Goal: Task Accomplishment & Management: Complete application form

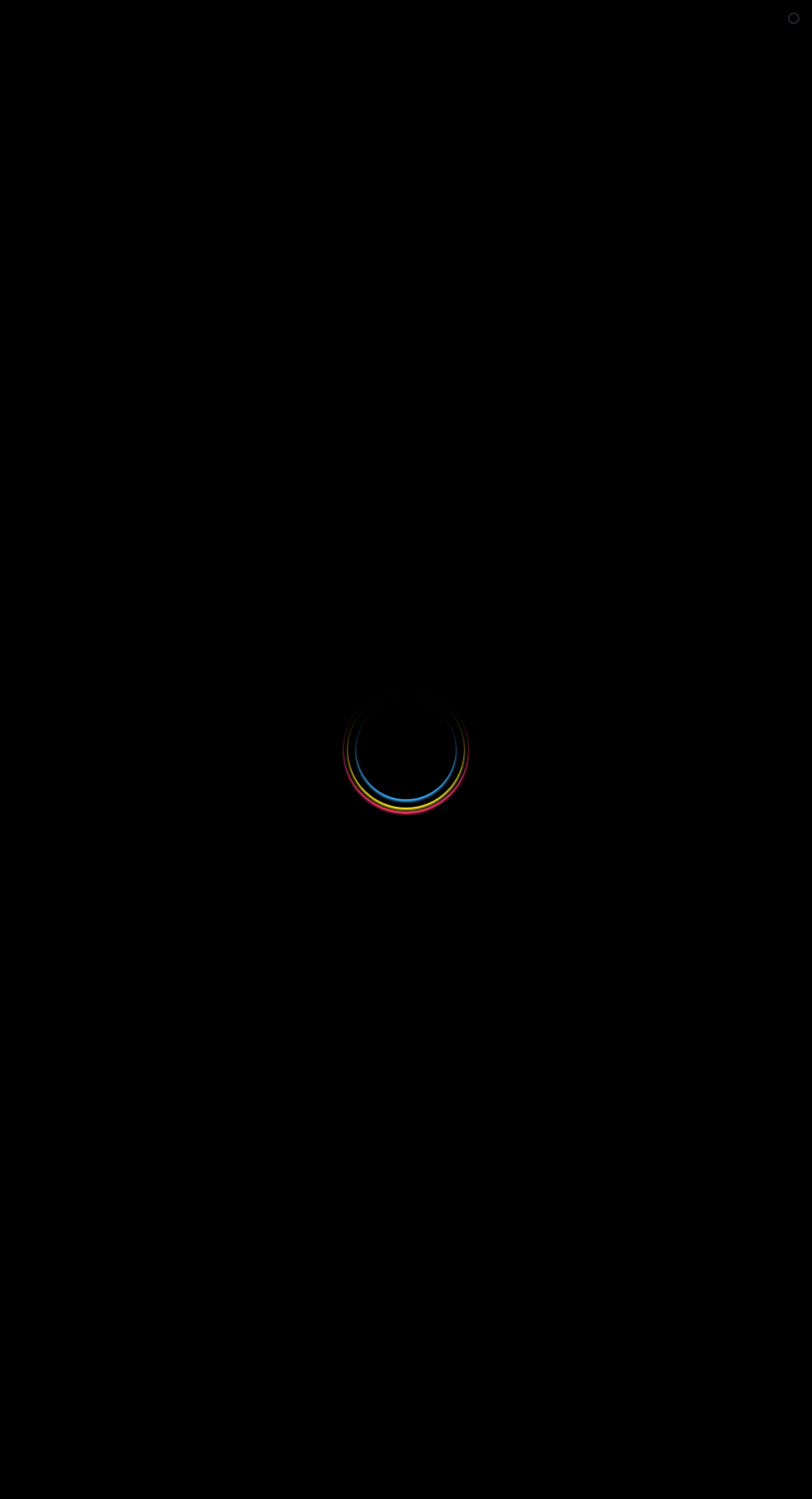
select select
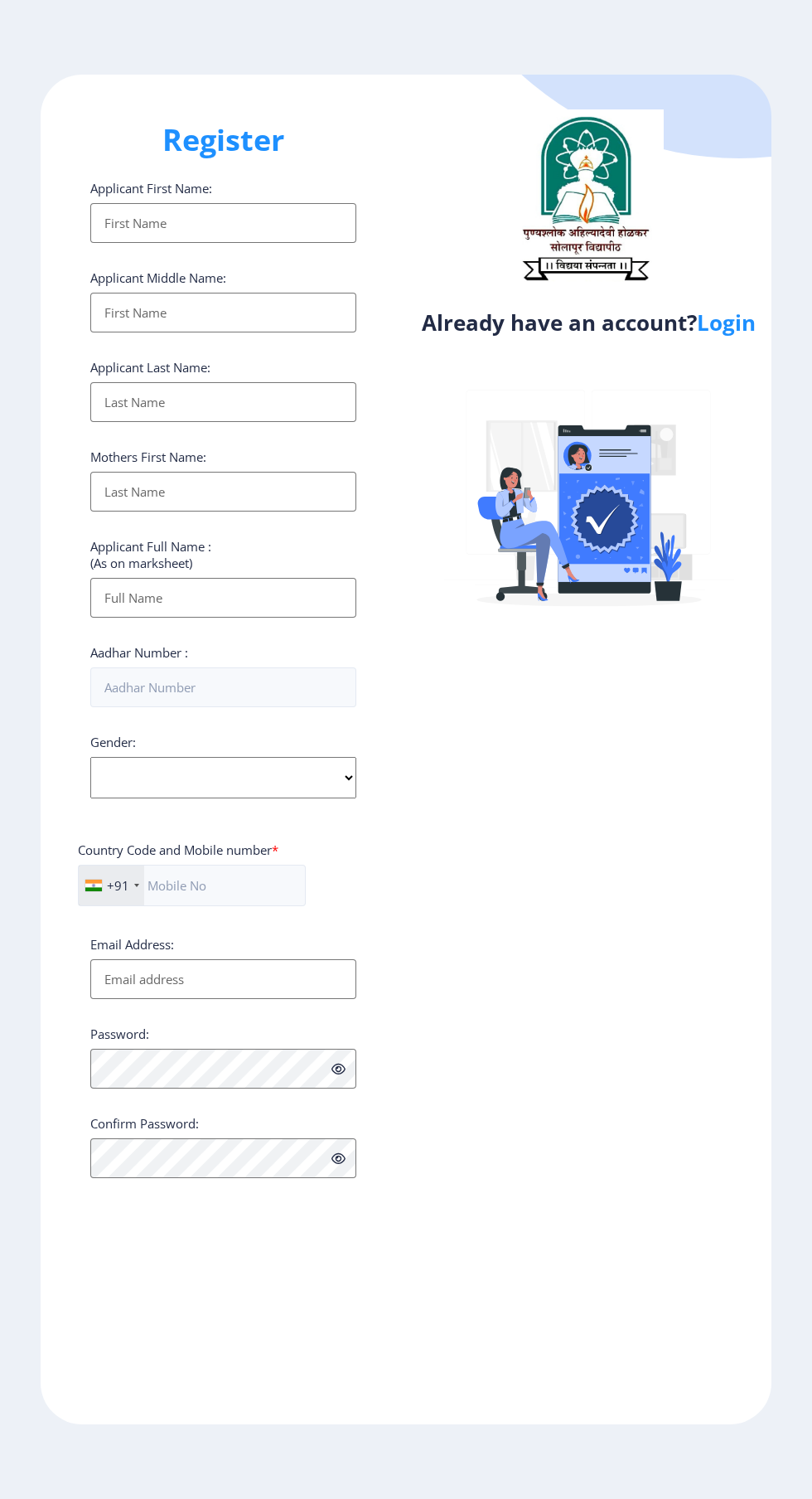
click at [719, 324] on link "Login" at bounding box center [726, 322] width 59 height 30
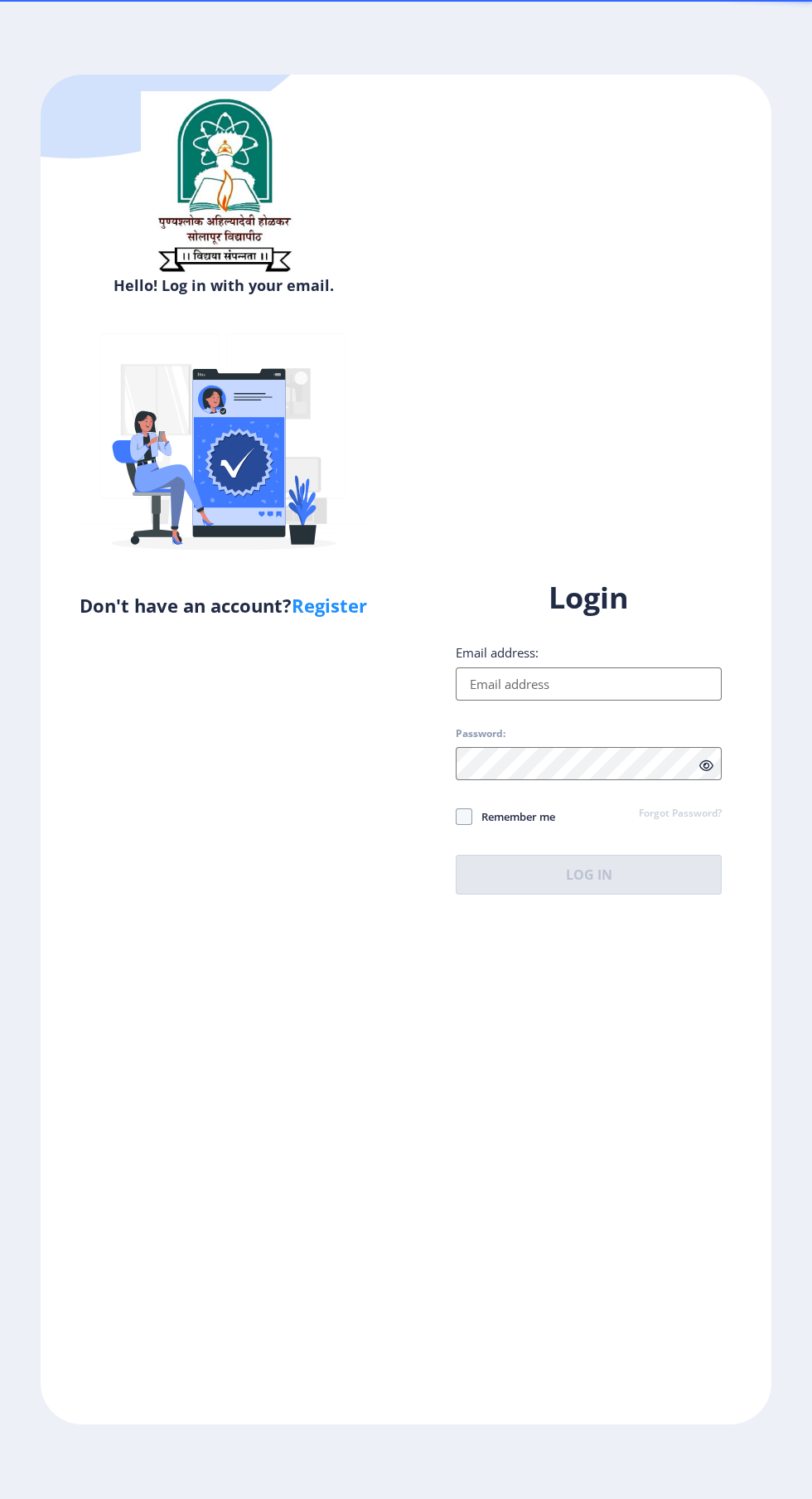
click at [510, 701] on input "Email address:" at bounding box center [588, 684] width 266 height 33
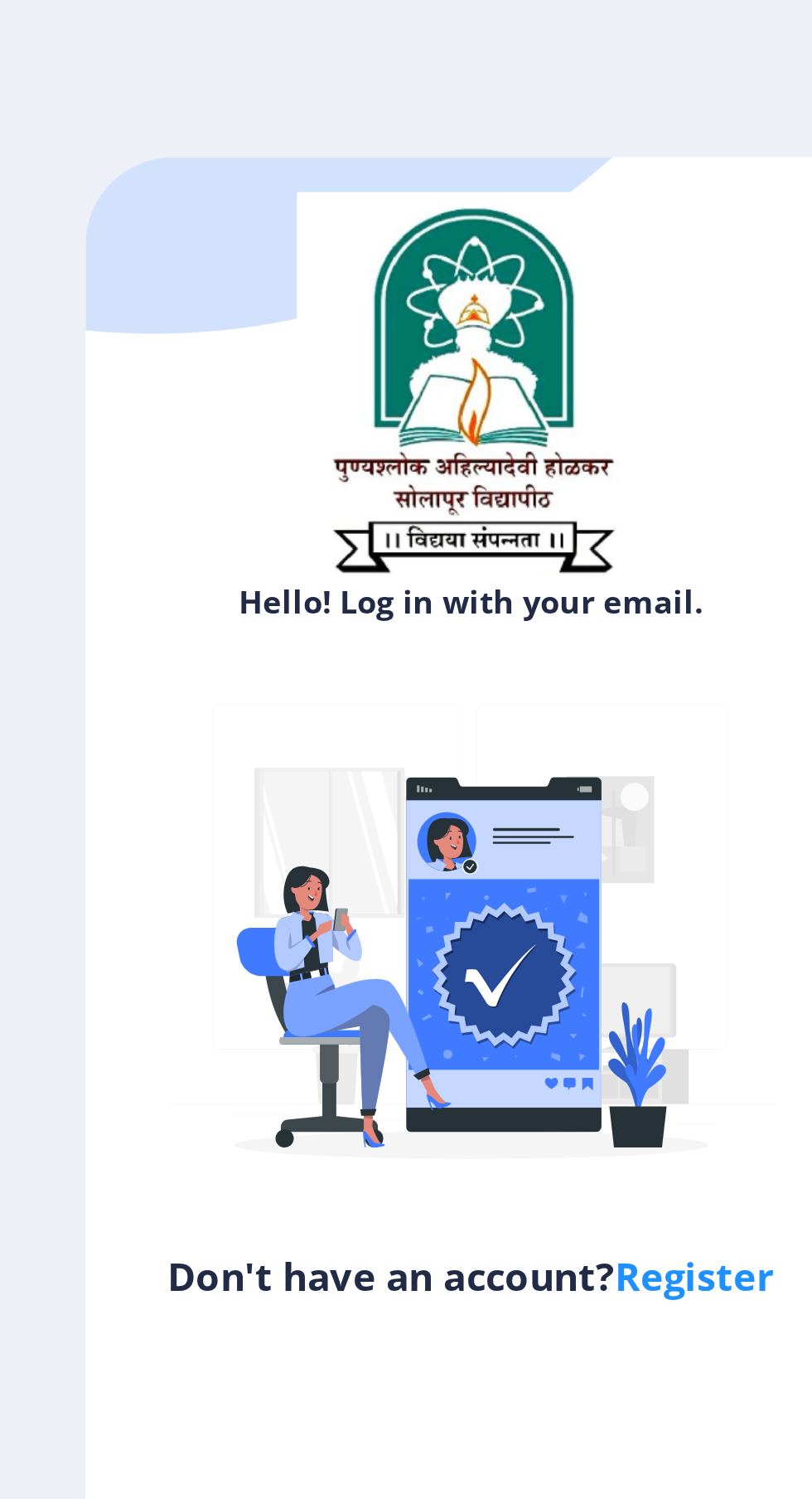
select select
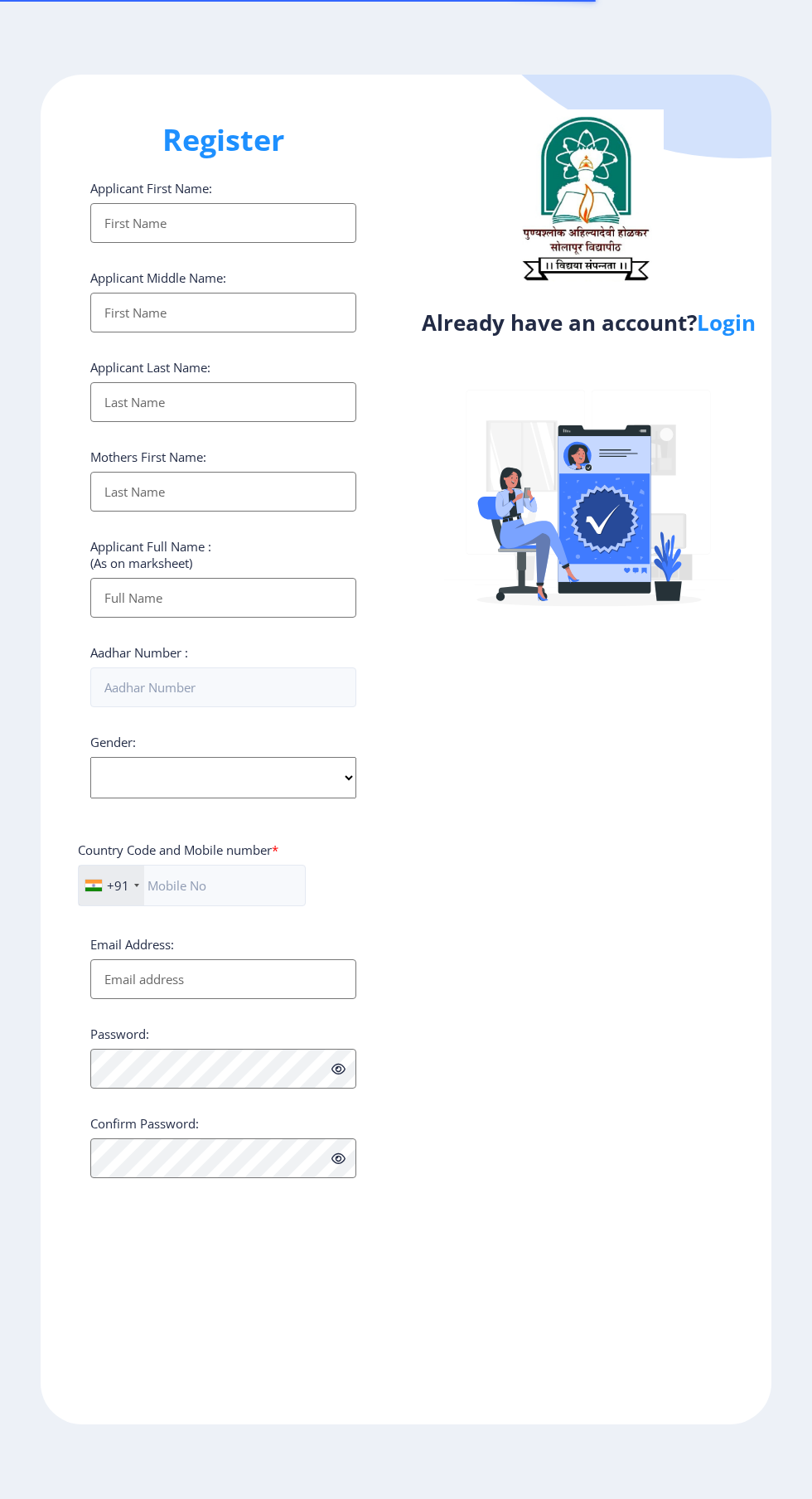
select select
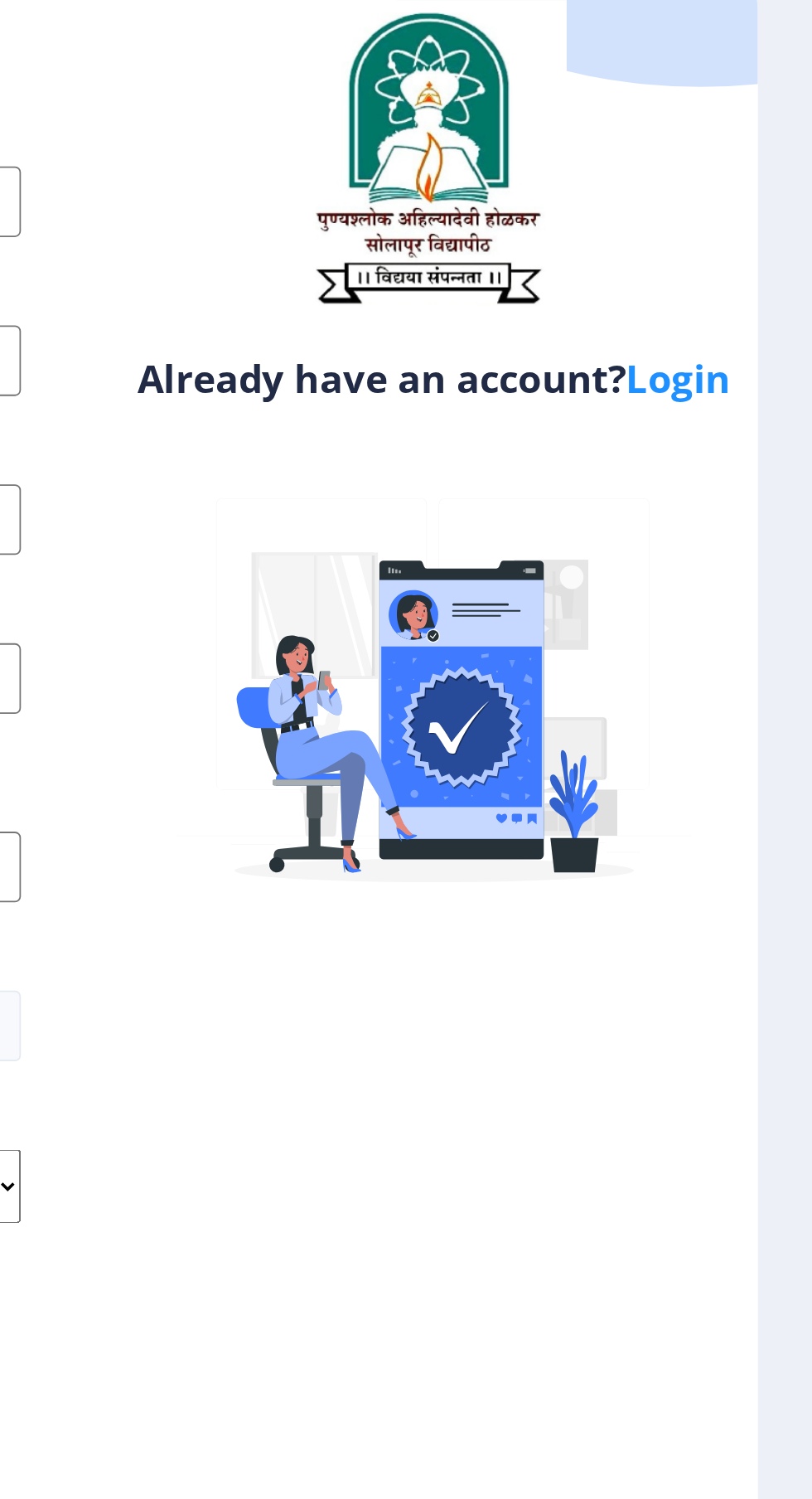
scroll to position [2, 0]
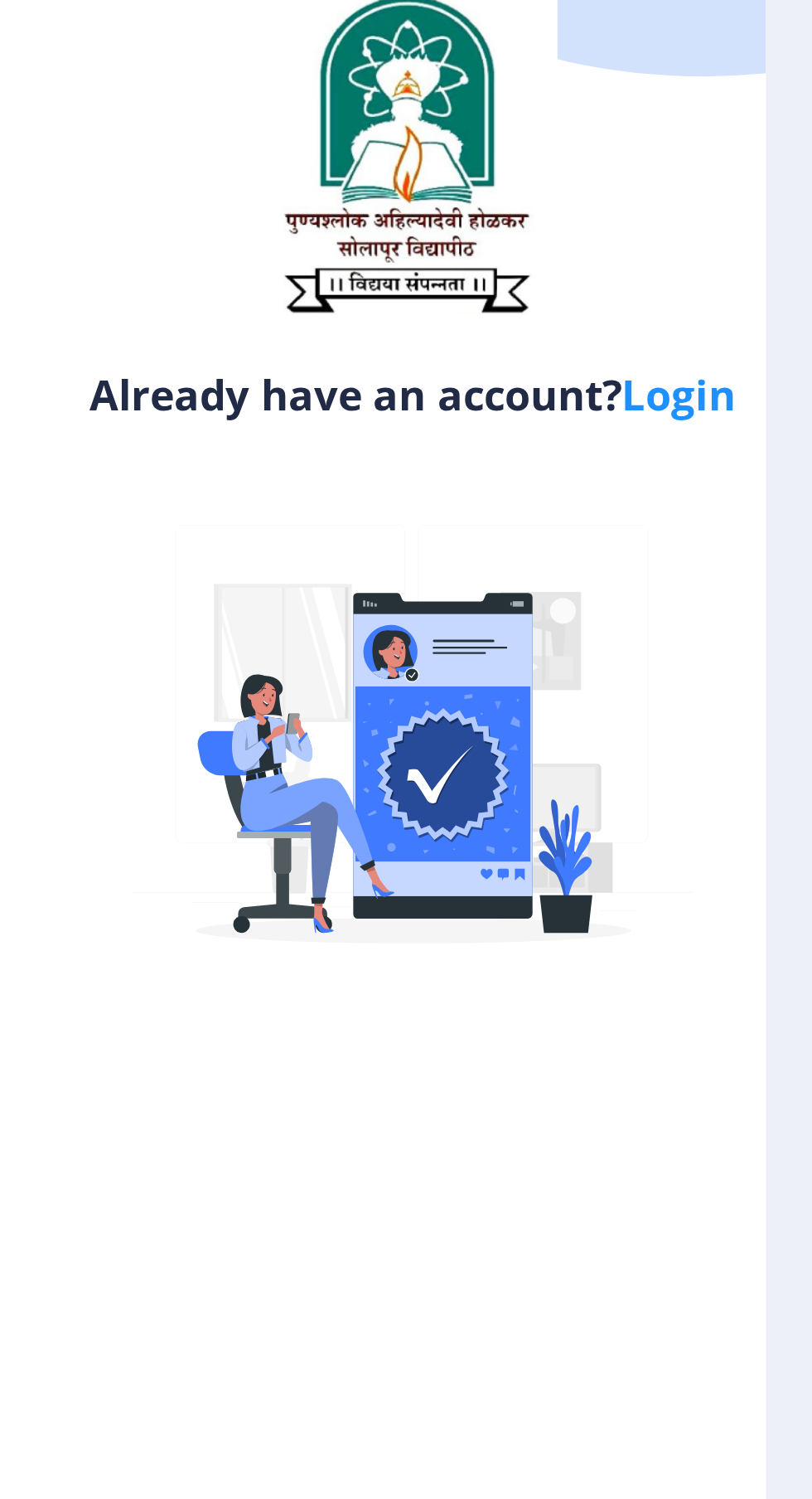
click at [747, 334] on link "Login" at bounding box center [726, 322] width 59 height 30
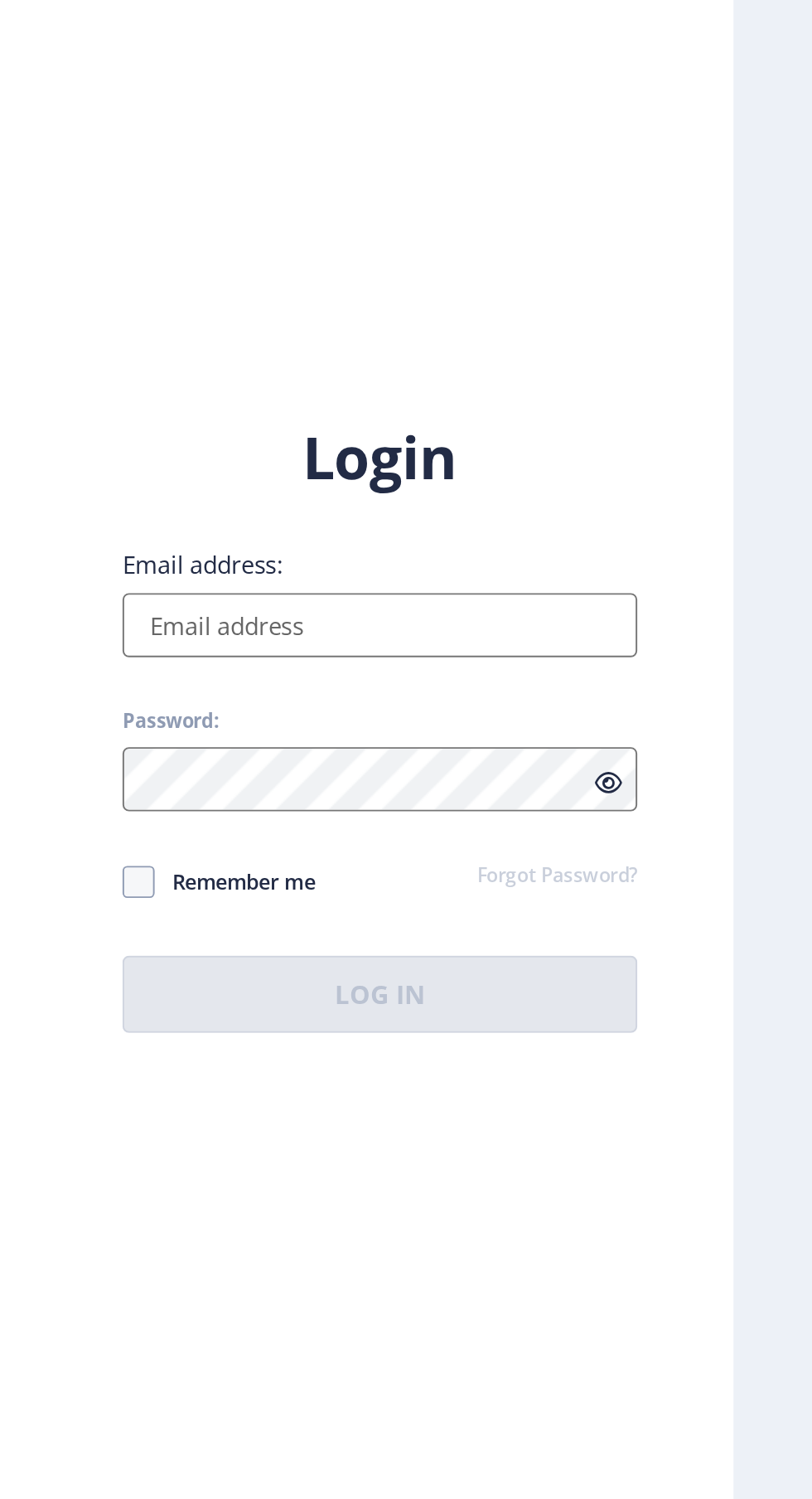
click at [529, 701] on input "Email address:" at bounding box center [588, 684] width 266 height 33
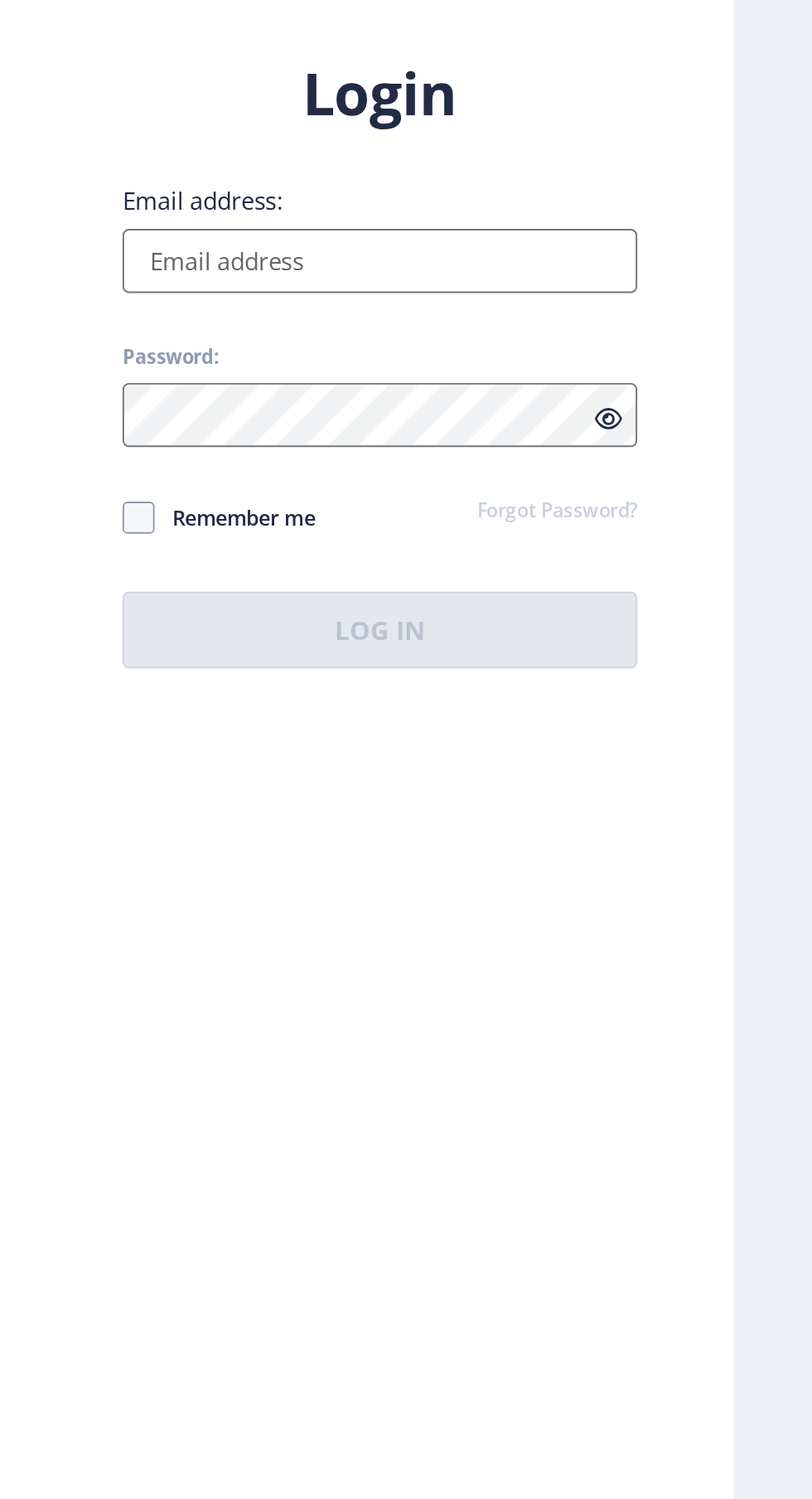
type input "[EMAIL_ADDRESS][DOMAIN_NAME]"
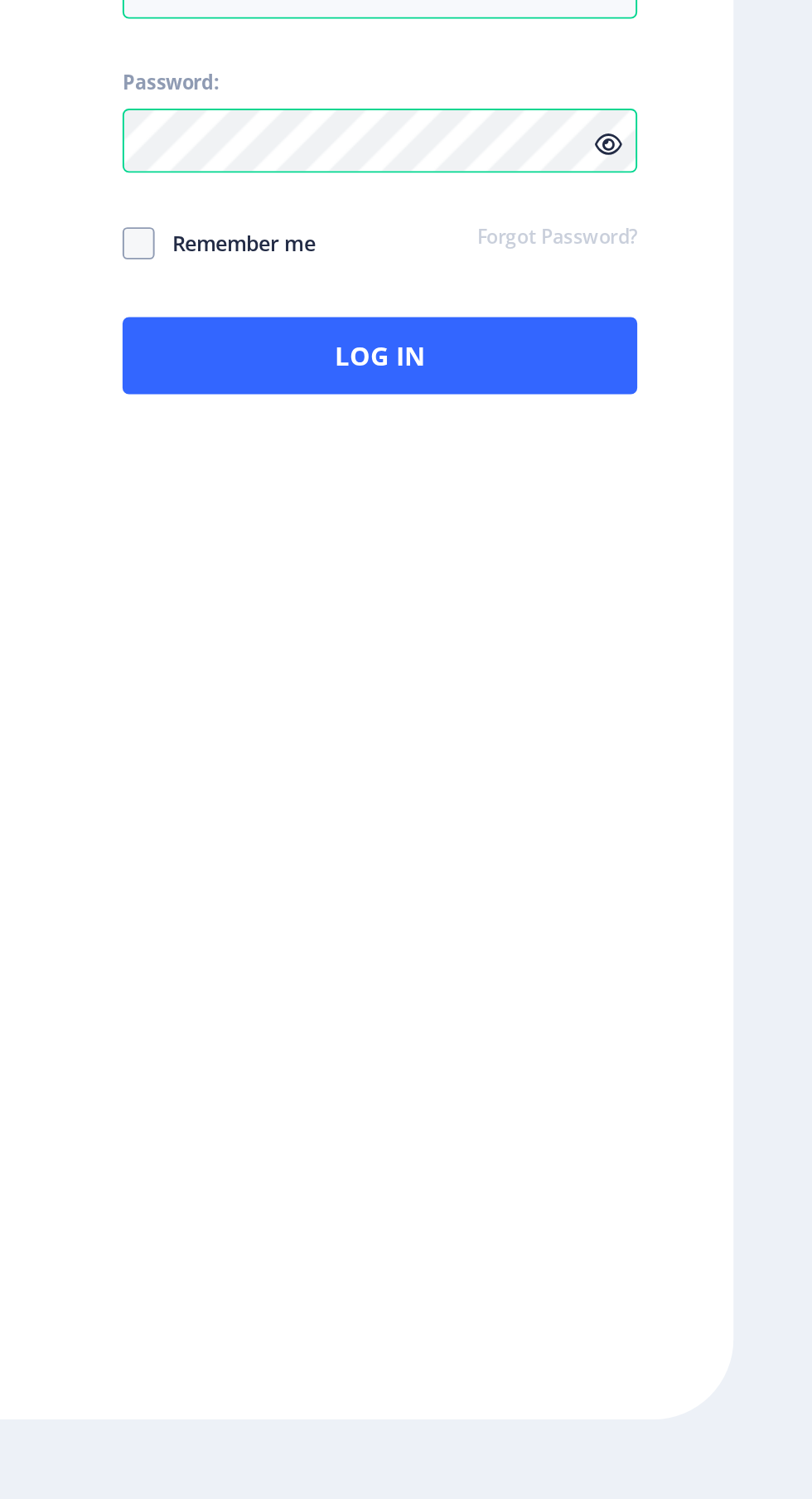
click at [459, 825] on span at bounding box center [463, 816] width 16 height 16
click at [457, 817] on input "Remember me" at bounding box center [456, 816] width 1 height 1
checkbox input "true"
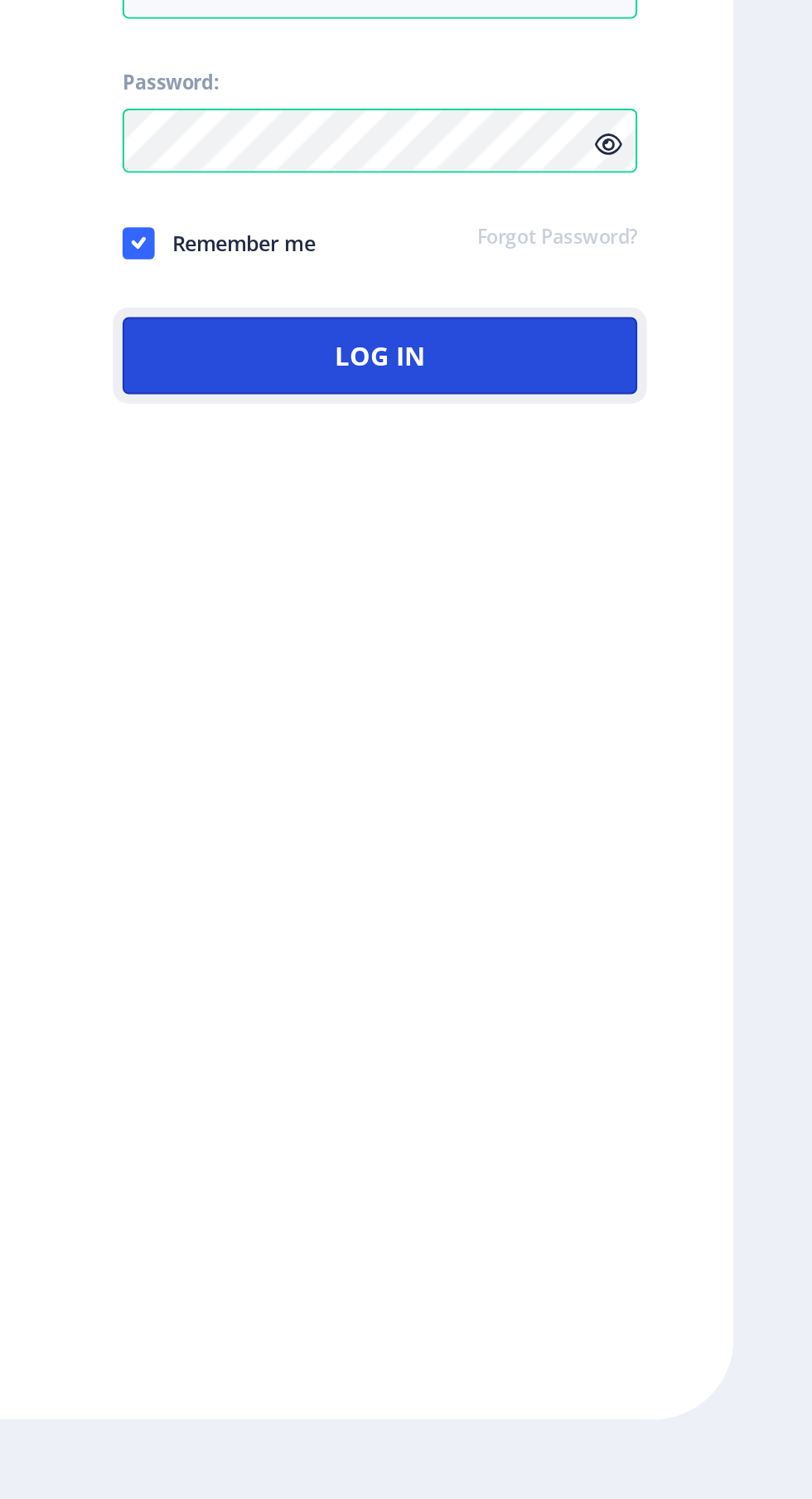
click at [550, 894] on button "Log In" at bounding box center [588, 874] width 266 height 40
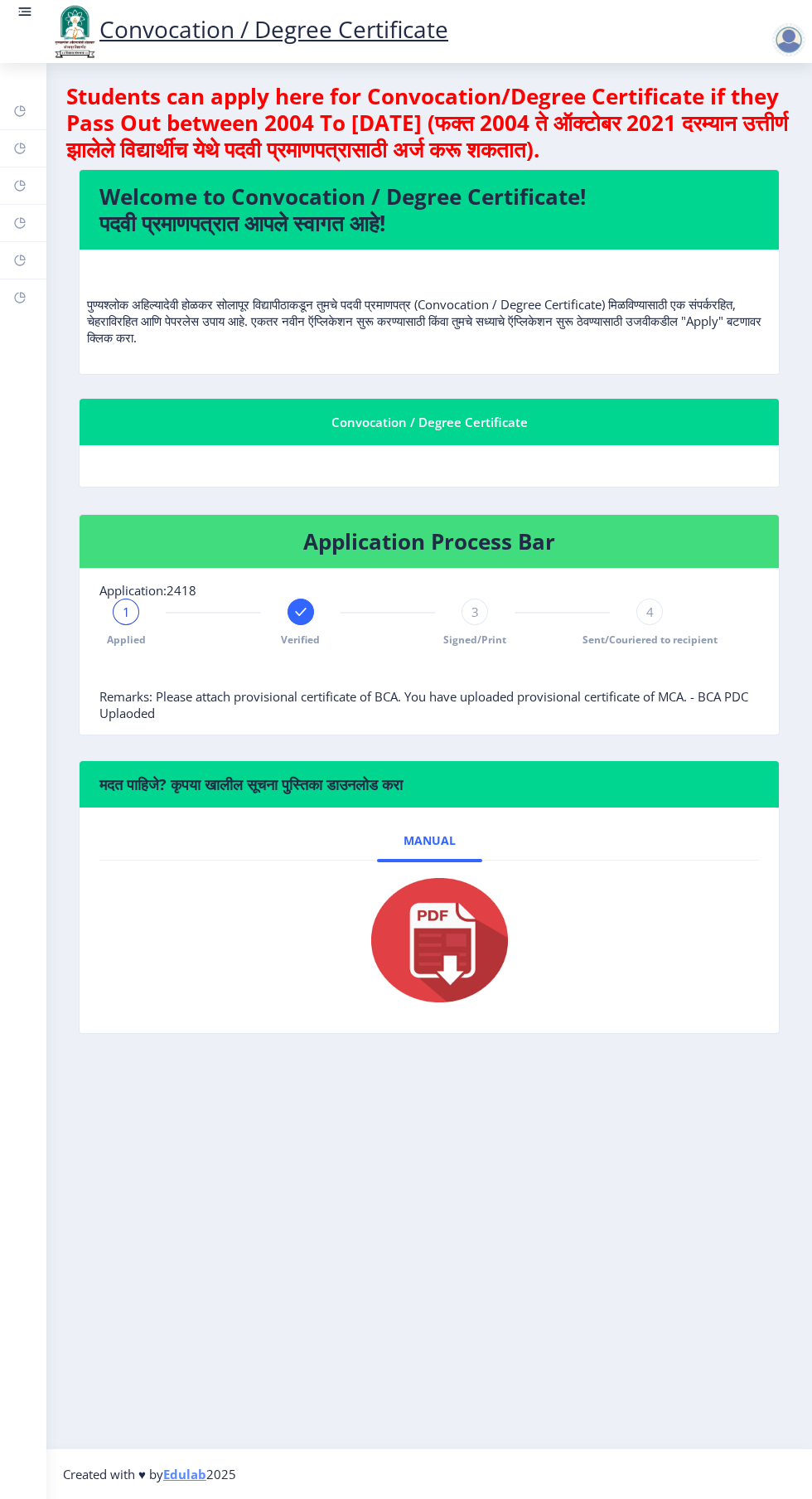
click at [22, 261] on rect at bounding box center [20, 260] width 13 height 13
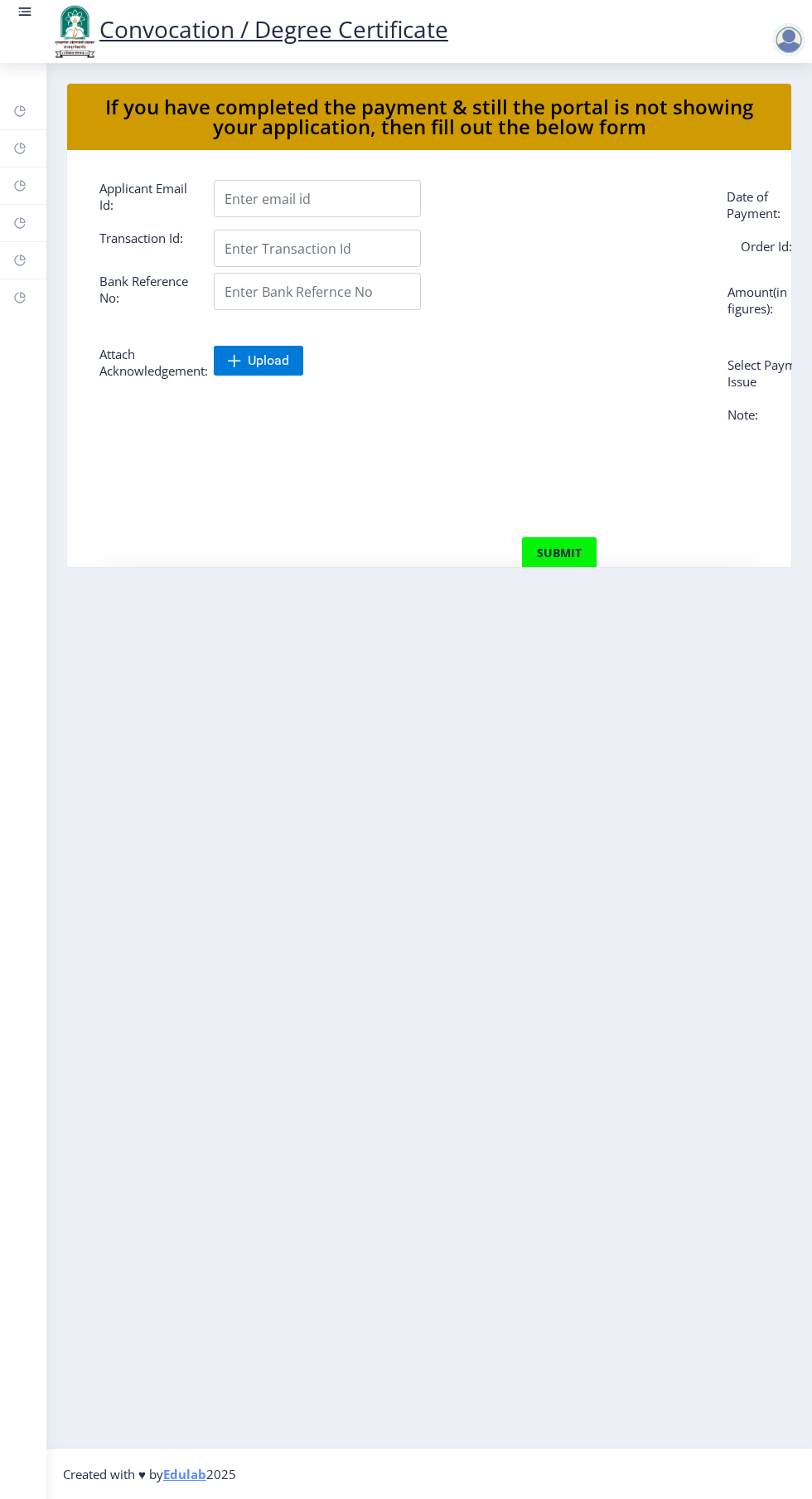
click at [20, 223] on rect at bounding box center [20, 223] width 13 height 13
